Goal: Task Accomplishment & Management: Use online tool/utility

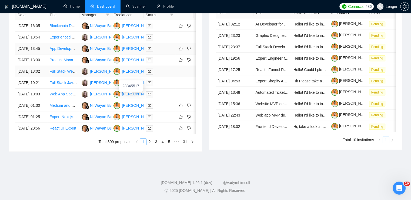
scroll to position [250, 0]
click at [151, 144] on link "2" at bounding box center [150, 141] width 6 height 6
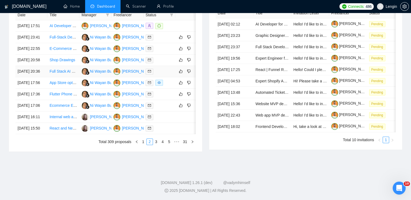
scroll to position [258, 0]
click at [142, 144] on link "1" at bounding box center [143, 141] width 6 height 6
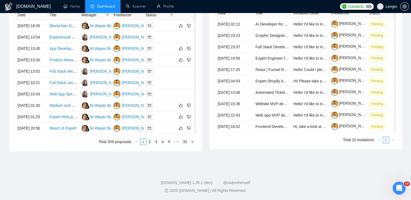
scroll to position [244, 0]
click at [151, 144] on link "2" at bounding box center [150, 141] width 6 height 6
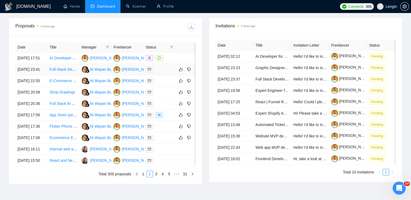
scroll to position [196, 0]
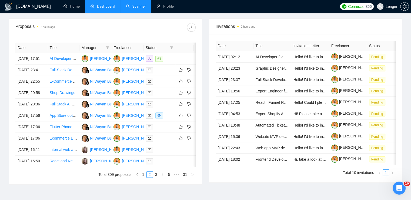
click at [145, 7] on link "Scanner" at bounding box center [136, 6] width 20 height 5
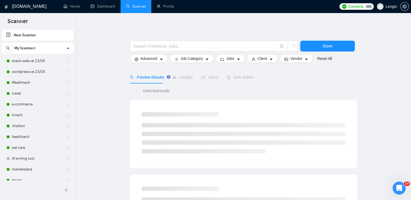
drag, startPoint x: 23, startPoint y: 114, endPoint x: 76, endPoint y: 123, distance: 53.7
click at [23, 114] on link "hrtech" at bounding box center [37, 115] width 51 height 11
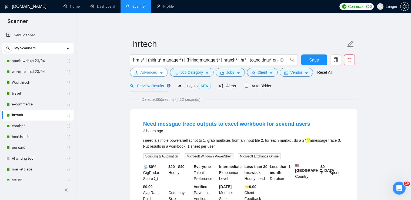
click at [154, 74] on span "Advanced" at bounding box center [149, 72] width 17 height 6
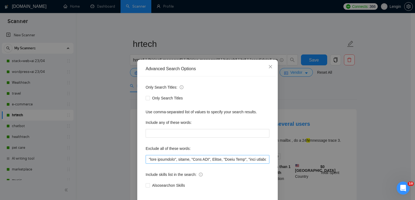
scroll to position [25, 0]
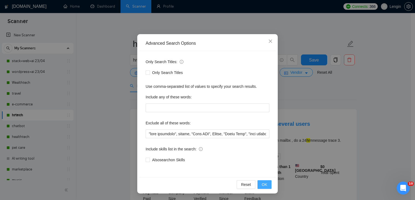
click at [262, 182] on span "OK" at bounding box center [264, 184] width 5 height 6
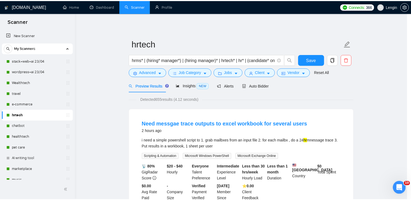
scroll to position [0, 0]
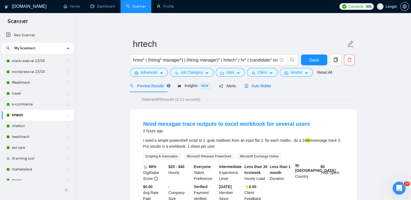
click at [256, 88] on div "Auto Bidder" at bounding box center [258, 86] width 27 height 6
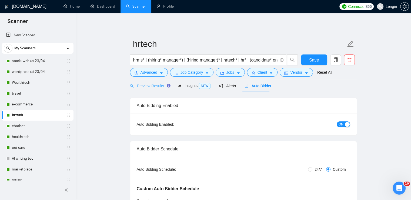
radio input "false"
radio input "true"
click at [154, 85] on span "Preview Results" at bounding box center [149, 86] width 39 height 4
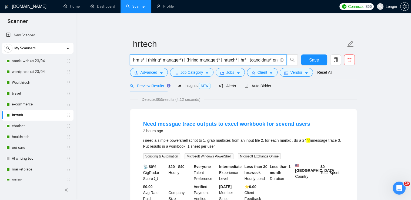
click at [247, 62] on input "hrms* | (hiring* manager*) | (hiring manager)* | hrtech* | hr* | (candidate* on…" at bounding box center [205, 60] width 144 height 7
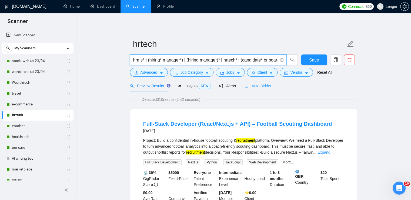
type input "hrms* | (hiring* manager*) | (hiring manager)* | hrtech* | (candidate* onboardi…"
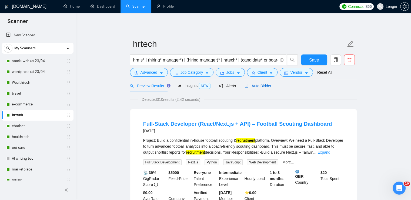
click at [264, 85] on span "Auto Bidder" at bounding box center [258, 86] width 27 height 4
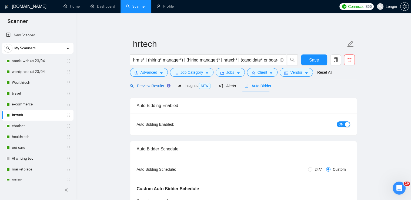
click at [146, 85] on span "Preview Results" at bounding box center [149, 86] width 39 height 4
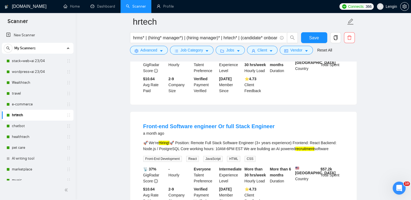
scroll to position [228, 0]
click at [315, 35] on span "Save" at bounding box center [314, 37] width 10 height 7
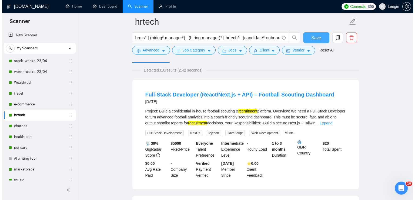
scroll to position [0, 0]
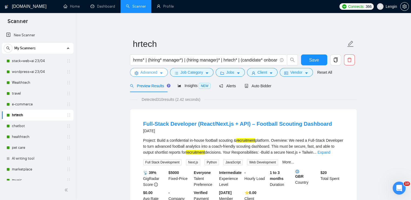
click at [158, 72] on button "Advanced" at bounding box center [149, 72] width 38 height 9
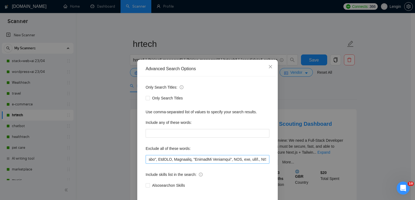
scroll to position [0, 149]
drag, startPoint x: 207, startPoint y: 160, endPoint x: 197, endPoint y: 160, distance: 9.7
click at [197, 160] on input "text" at bounding box center [208, 159] width 124 height 9
click at [148, 158] on input "text" at bounding box center [208, 159] width 124 height 9
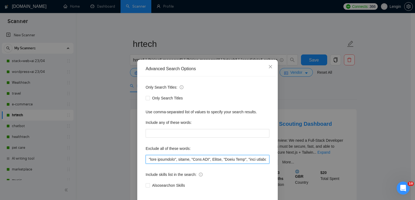
paste input ""1 hr", "1hr", "12hr", "12 hr", "24hr", "24 hr""
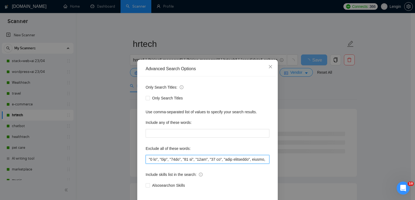
scroll to position [25, 0]
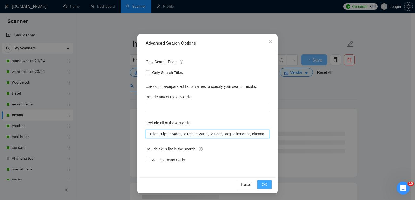
type input ""5 lo", "5ip", "04do", "47 si", "92am", "05 co", "adip elitseddo", eiusmo, "Tem…"
click at [265, 188] on button "OK" at bounding box center [265, 184] width 14 height 9
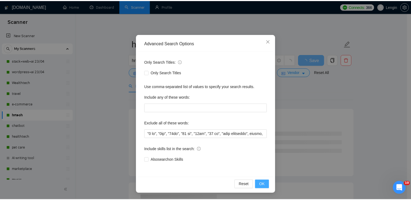
scroll to position [0, 0]
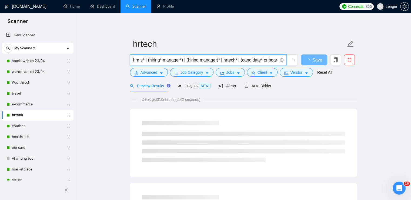
click at [147, 59] on input "hrms* | (hiring* manager*) | (hiring manager)* | hrtech* | (candidate* onboardi…" at bounding box center [205, 60] width 144 height 7
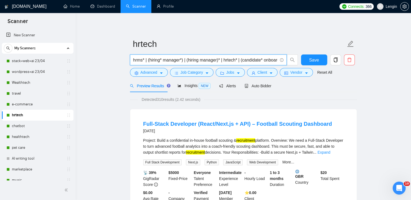
click at [185, 61] on input "hrms* | (hiring* manager*) | (hiring manager)* | hrtech* | (candidate* onboardi…" at bounding box center [205, 60] width 144 height 7
type input "hrms* | (hiring* manager*) | hr* | (hiring manager)* | hrtech* | (candidate* on…"
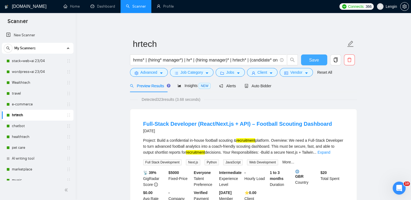
click at [311, 62] on span "Save" at bounding box center [314, 60] width 10 height 7
click at [107, 7] on link "Dashboard" at bounding box center [103, 6] width 25 height 5
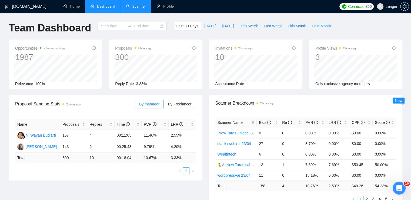
type input "[DATE]"
